Goal: Check status

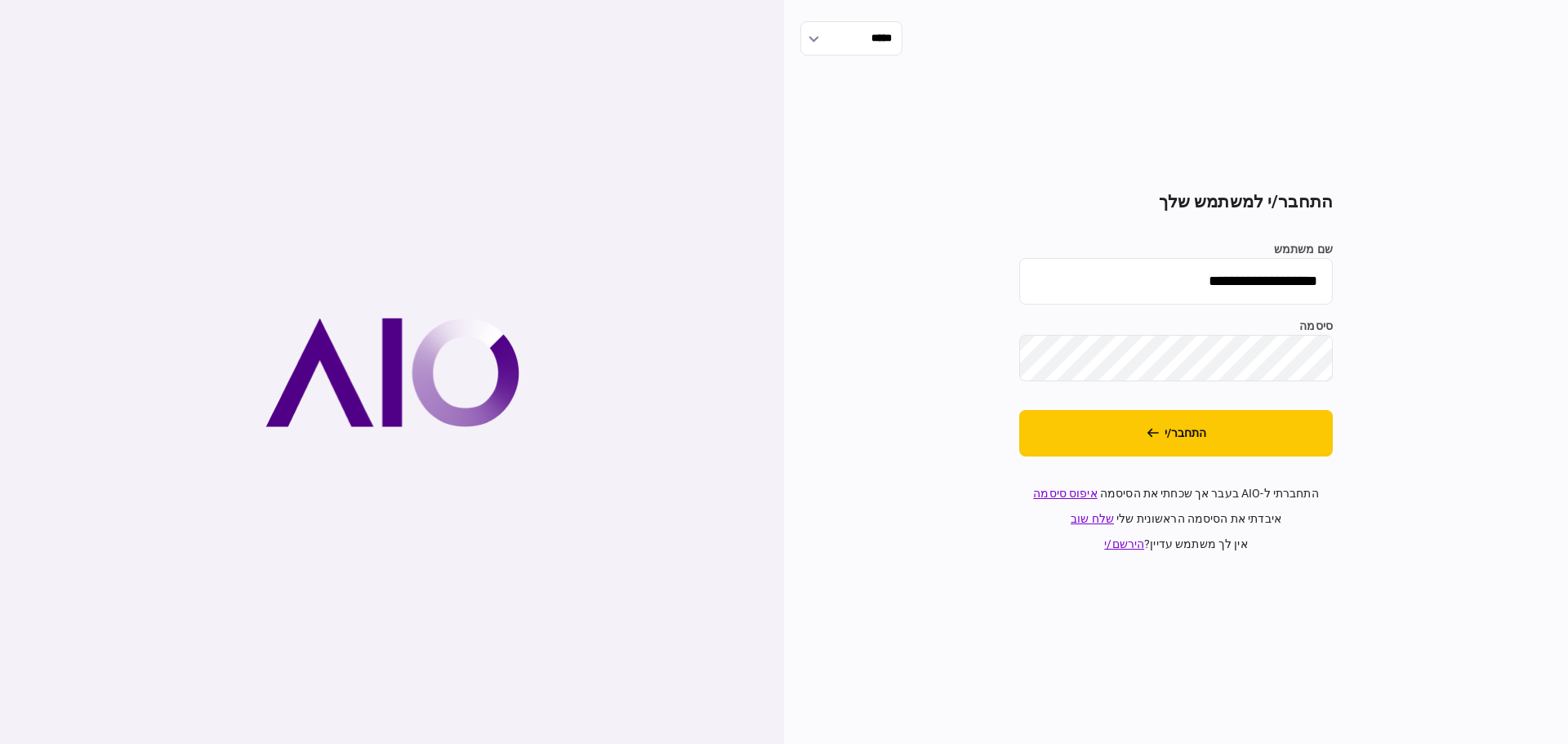
type input "*******"
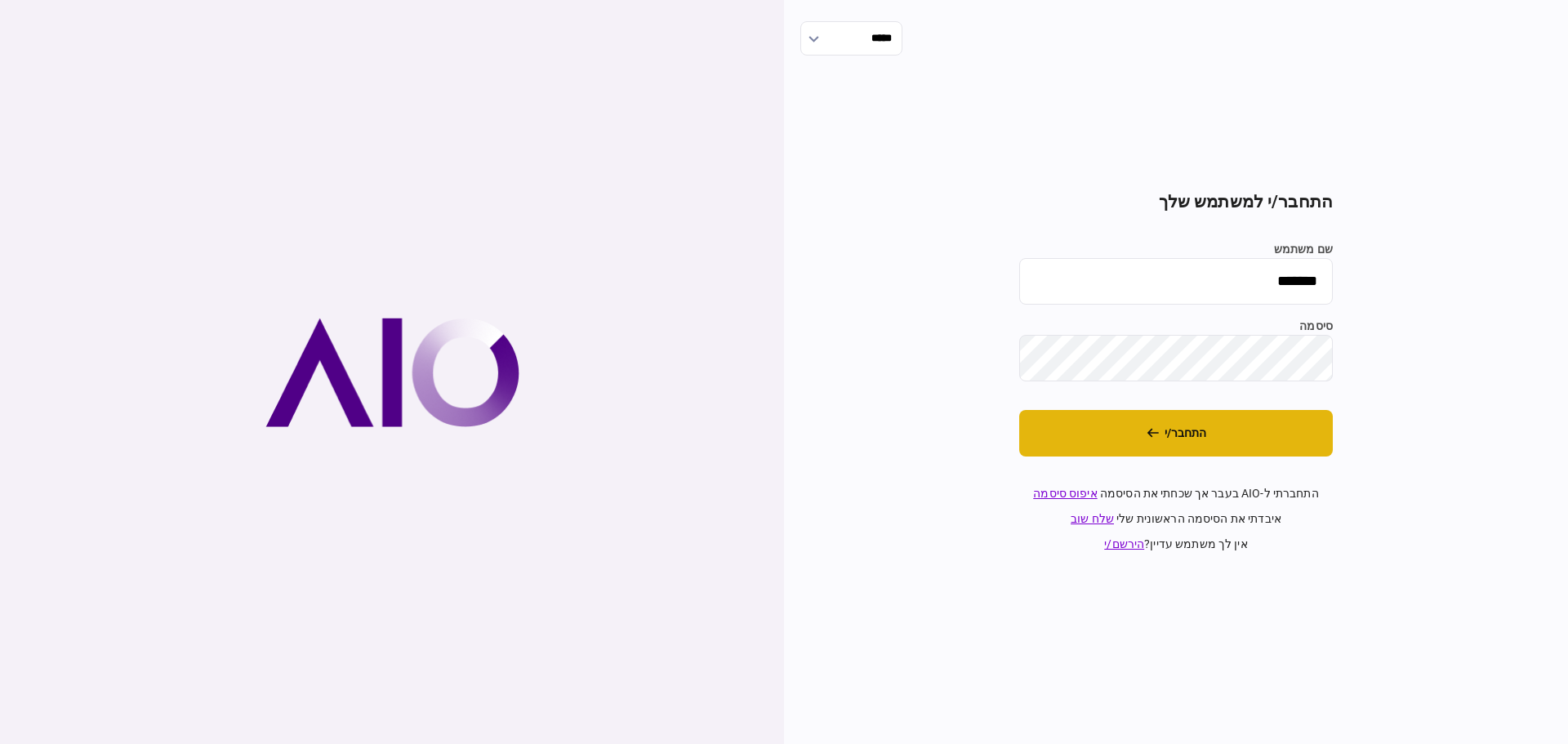
click at [1143, 419] on button "התחבר/י" at bounding box center [1176, 433] width 314 height 46
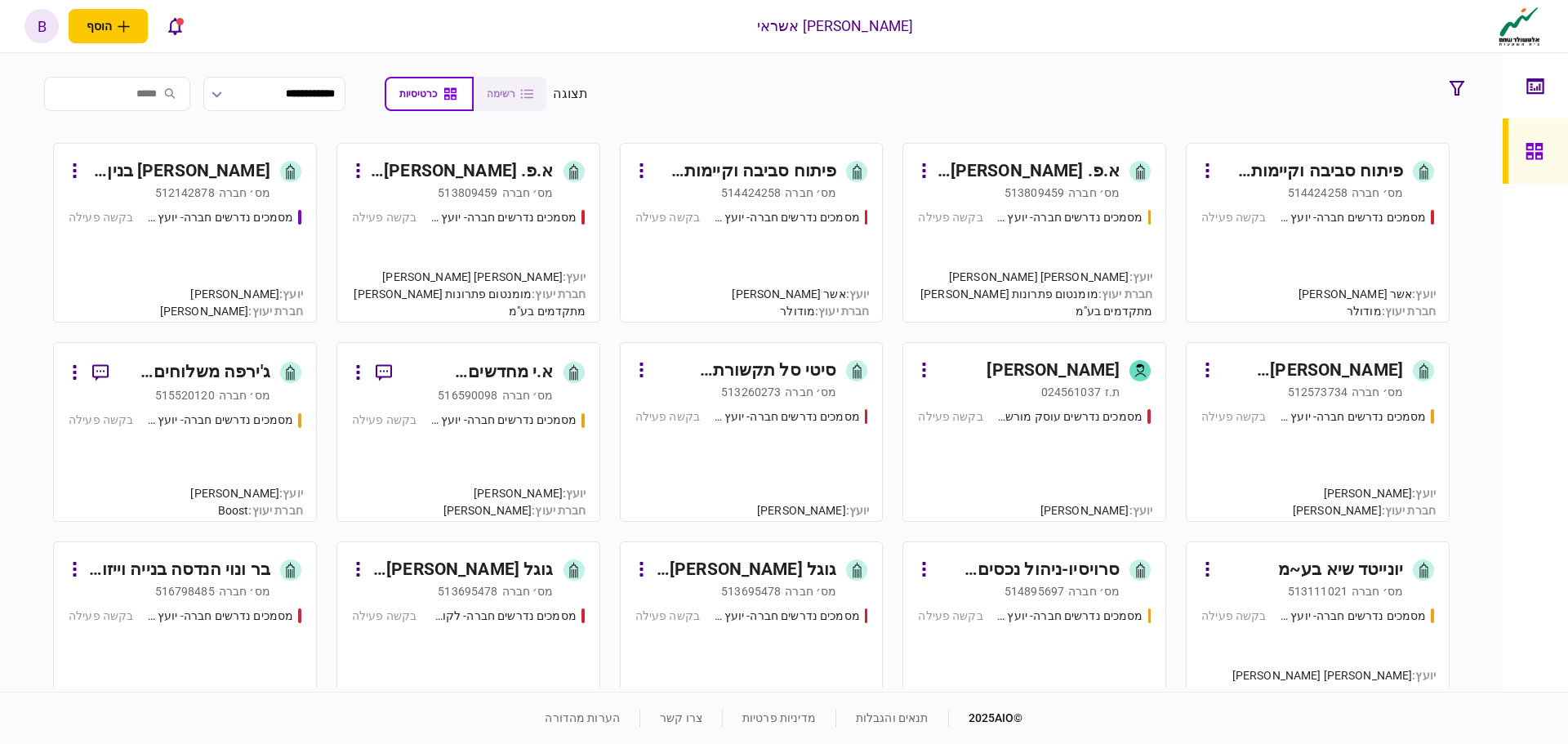
click at [1284, 484] on div "מסמכים נדרשים חברה- יועץ - תהליך חברה בקשה פעילה" at bounding box center [1317, 457] width 232 height 99
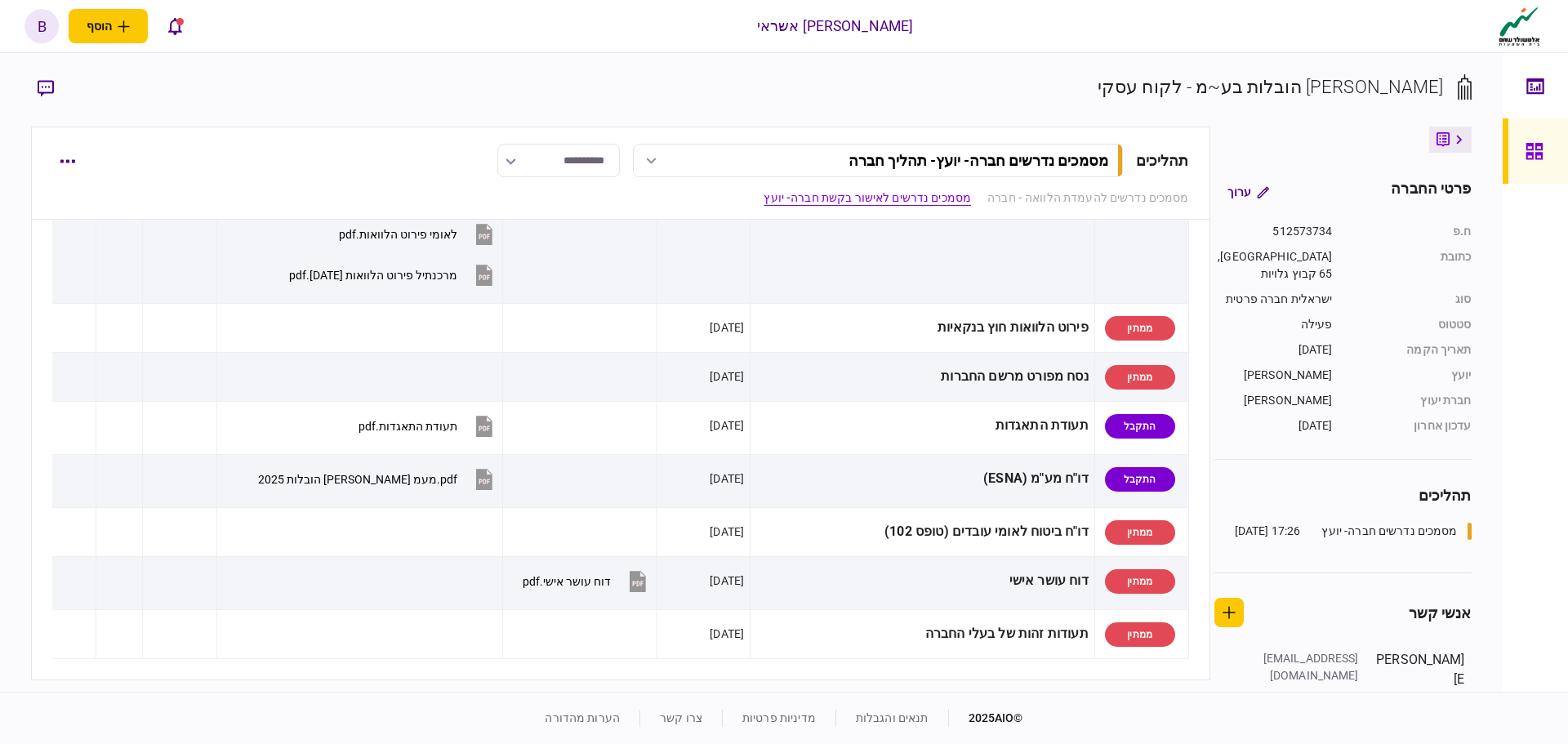
scroll to position [1062, 0]
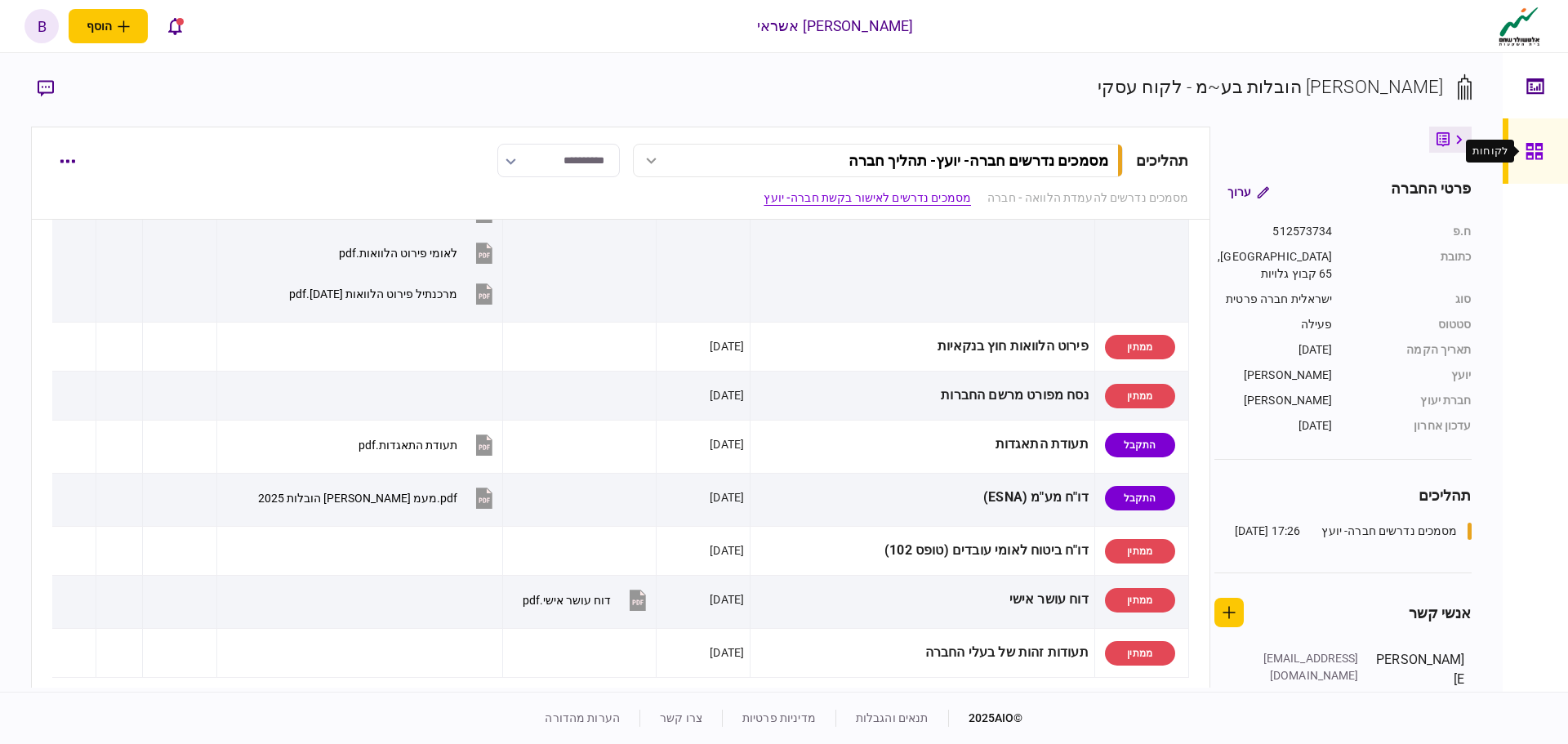
click at [1543, 144] on icon at bounding box center [1534, 151] width 18 height 19
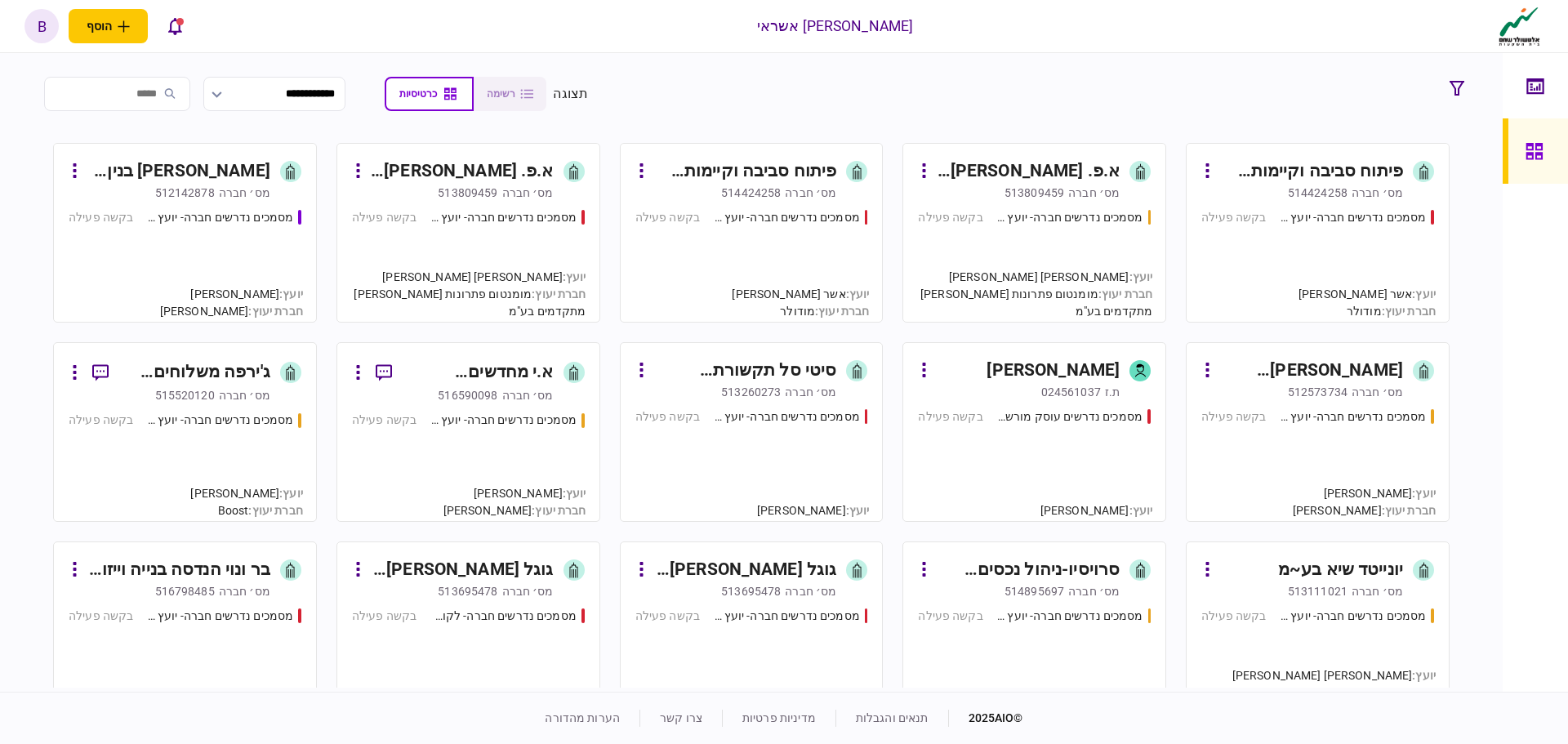
click at [238, 264] on div "מסמכים נדרשים חברה- יועץ - תהליך חברה בקשה פעילה" at bounding box center [184, 258] width 232 height 99
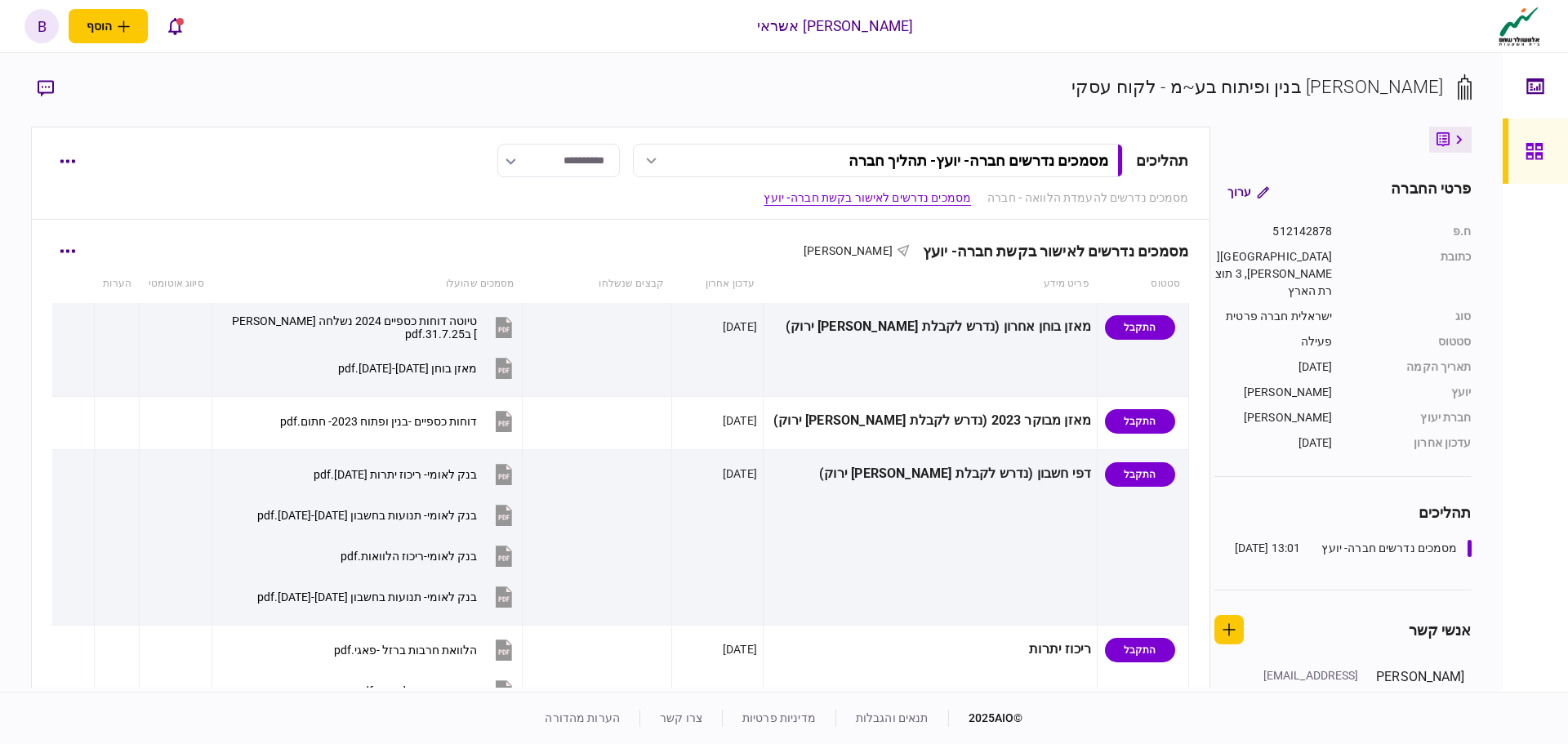
scroll to position [408, 0]
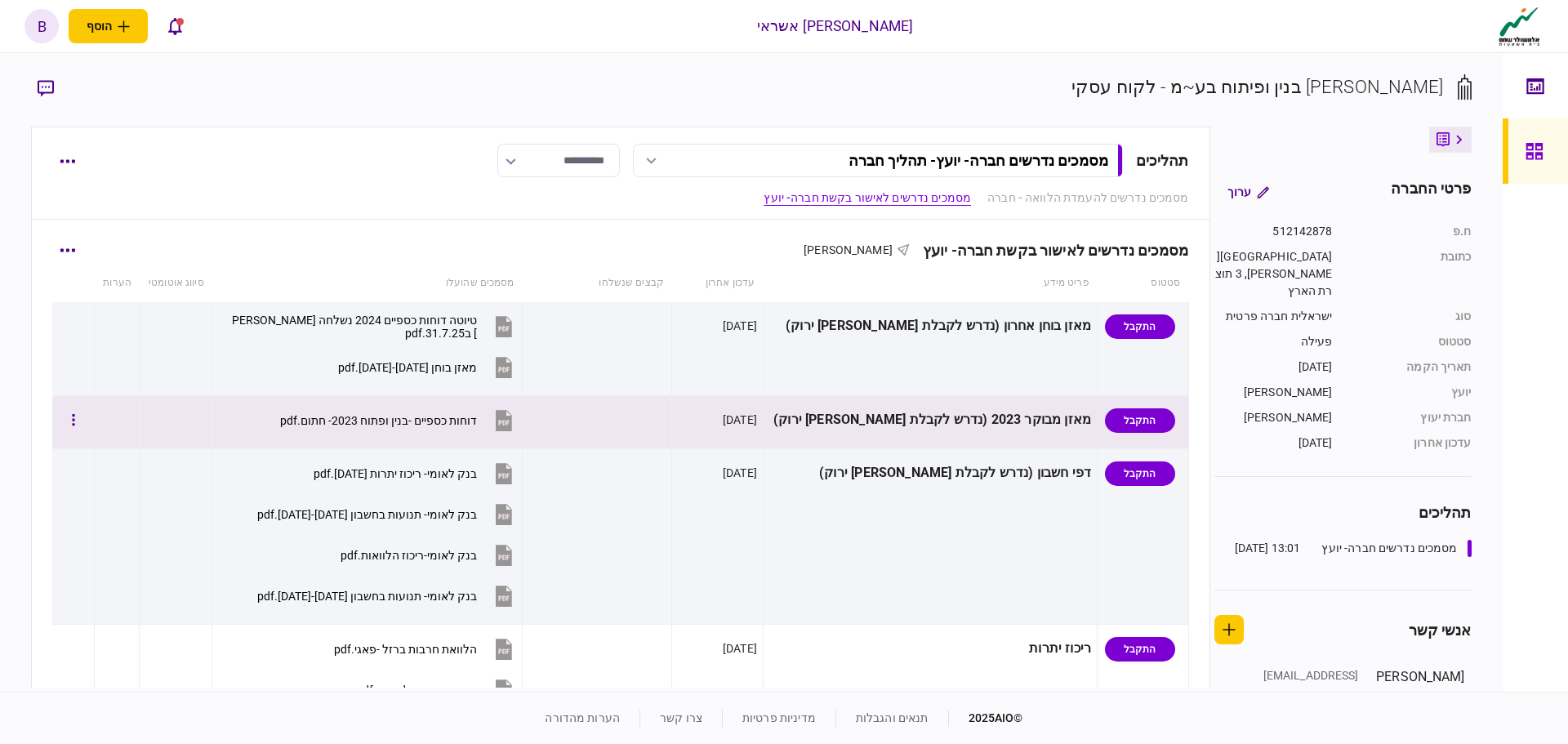
click at [394, 416] on div "דוחות כספיים -בנין ופתוח 2023- חתום.pdf" at bounding box center [378, 420] width 197 height 13
click at [462, 428] on button "דוחות כספיים -בנין ופתוח 2023- חתום.pdf" at bounding box center [397, 419] width 236 height 36
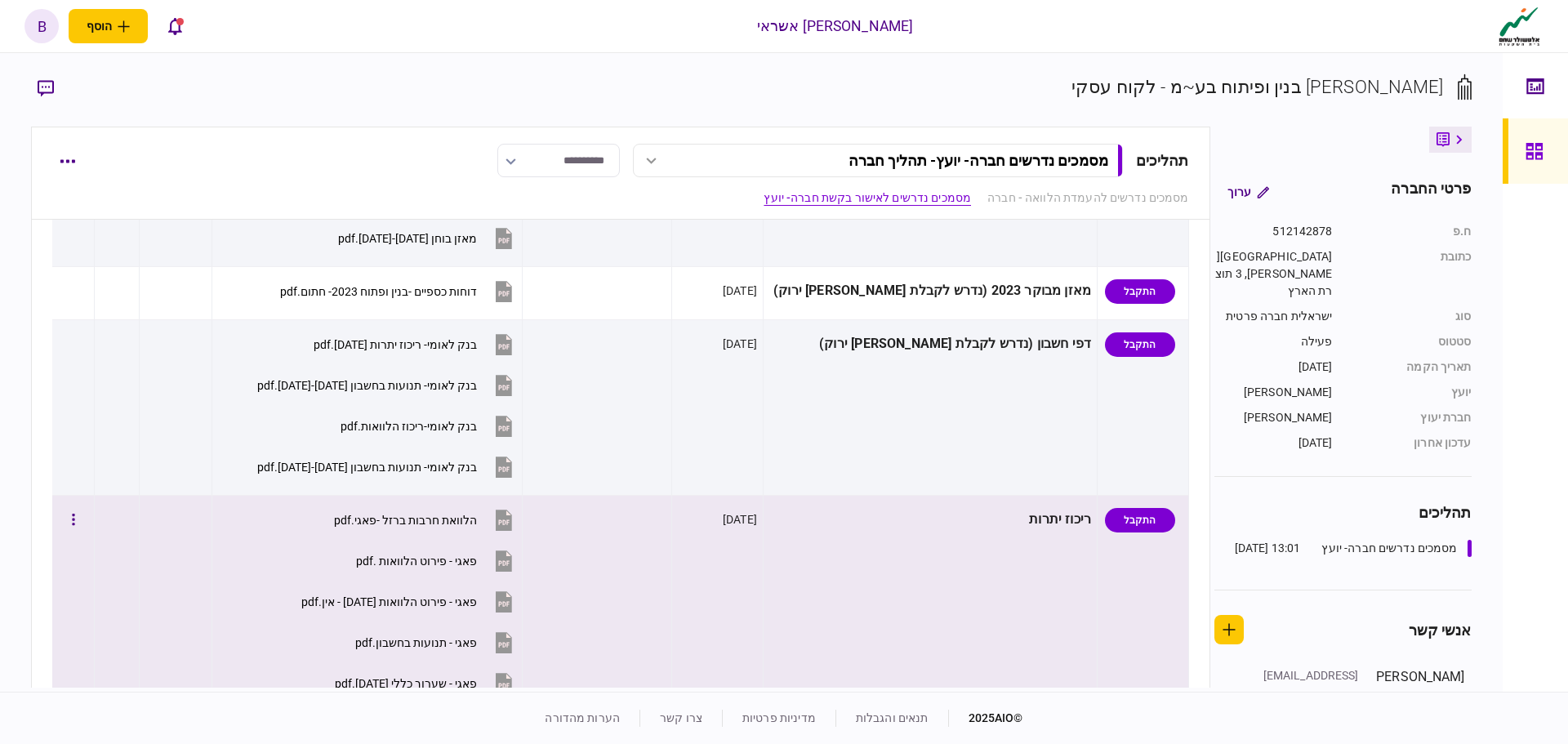
scroll to position [572, 0]
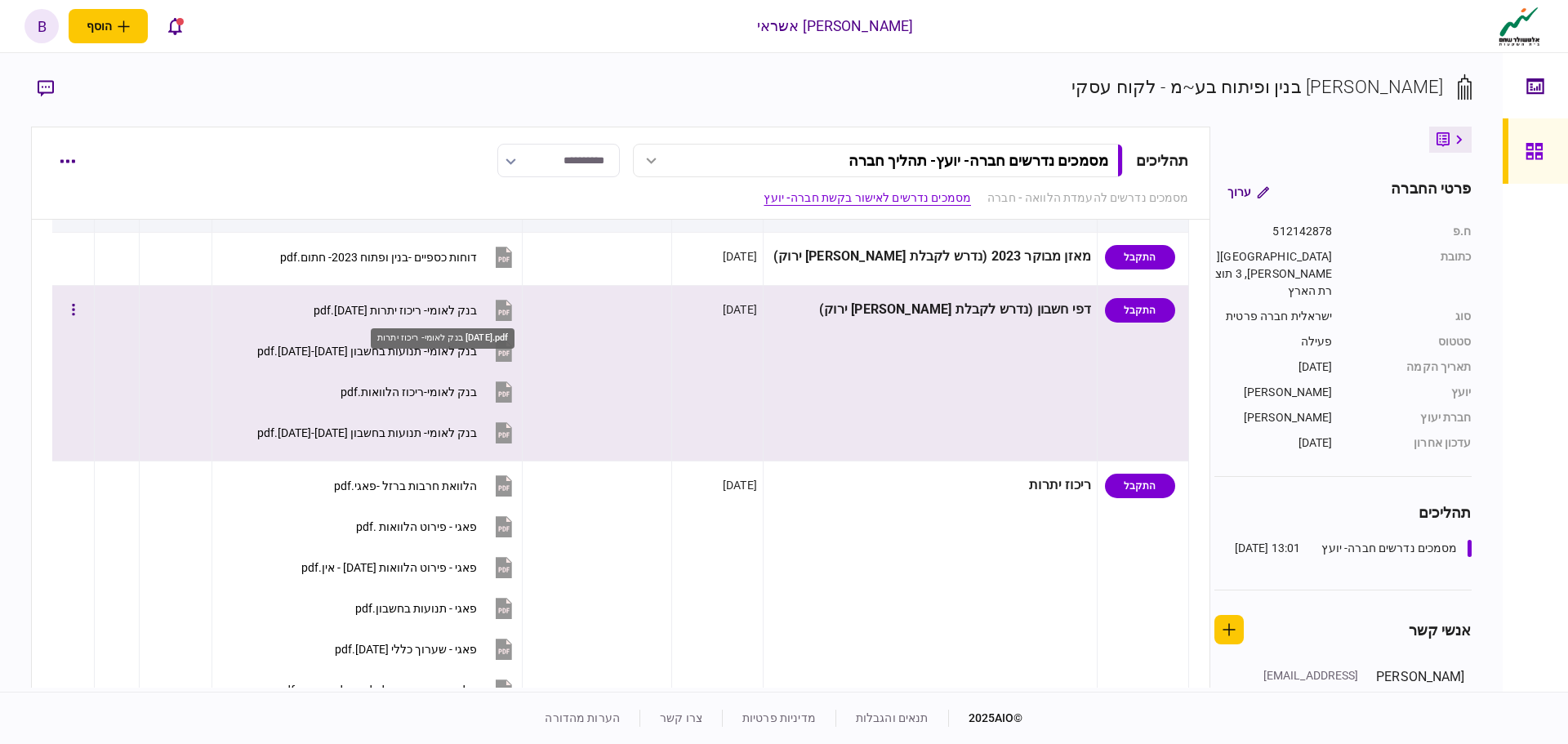
click at [429, 309] on div "בנק לאומי- ריכוז יתרות 6.8.25.pdf" at bounding box center [395, 309] width 163 height 13
click at [471, 351] on div "בנק לאומי- תנועות בחשבון 1.5-31.7.2025.pdf" at bounding box center [367, 351] width 220 height 13
